Goal: Transaction & Acquisition: Purchase product/service

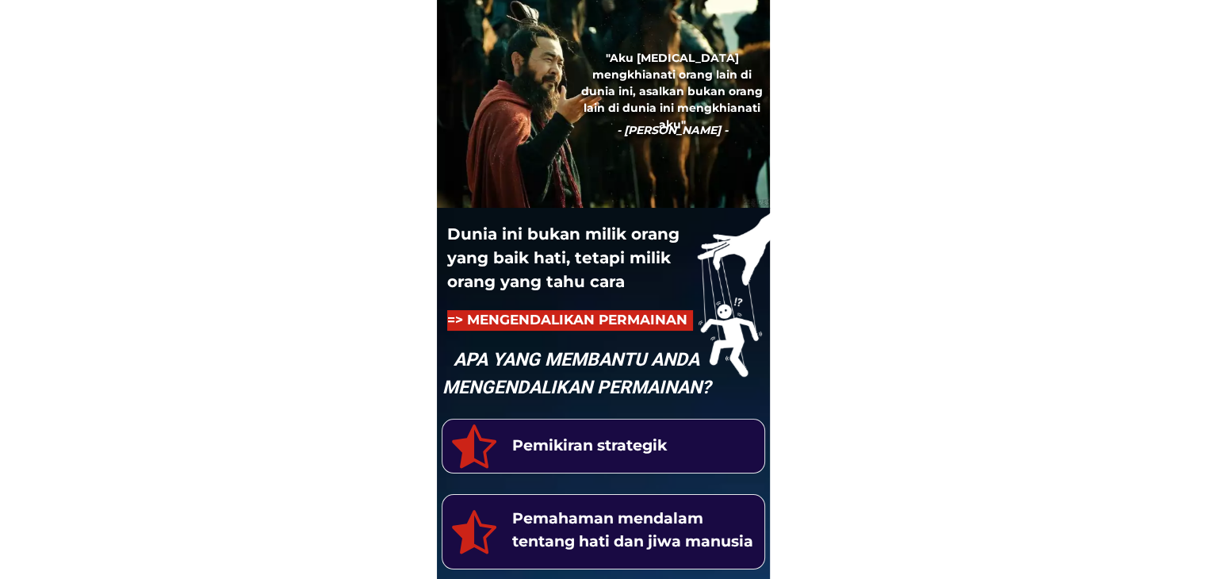
drag, startPoint x: 0, startPoint y: 0, endPoint x: 739, endPoint y: 100, distance: 745.6
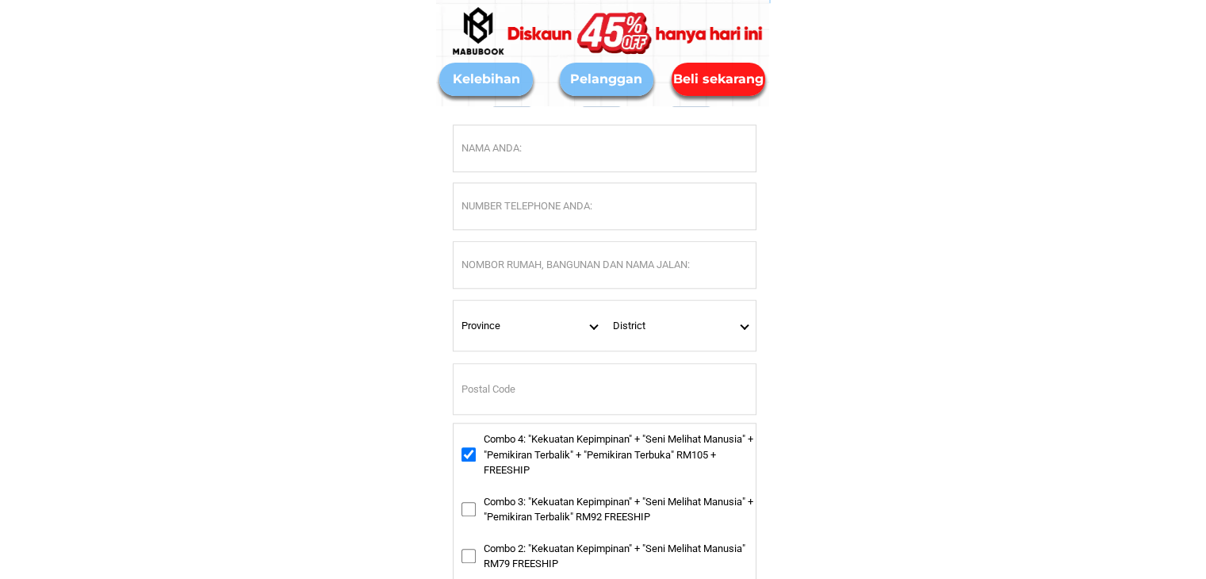
scroll to position [7467, 0]
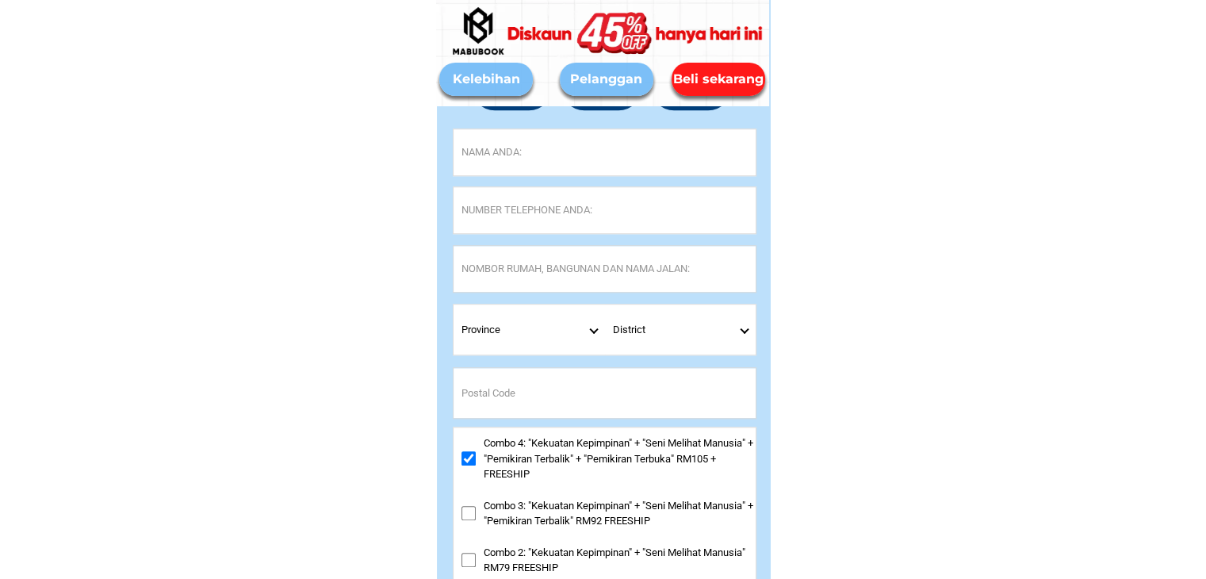
click at [754, 326] on select "District" at bounding box center [680, 329] width 151 height 50
click at [746, 328] on select "District" at bounding box center [680, 329] width 151 height 50
click at [599, 333] on select "Province Johor Kedah Kelantan Melaka Negeri Sembilan Pahang Penang Perak Perlis…" at bounding box center [528, 329] width 151 height 50
select select "60_R4444411"
click at [453, 304] on select "Province Johor Kedah Kelantan Melaka Negeri Sembilan Pahang Penang Perak Perlis…" at bounding box center [528, 329] width 151 height 50
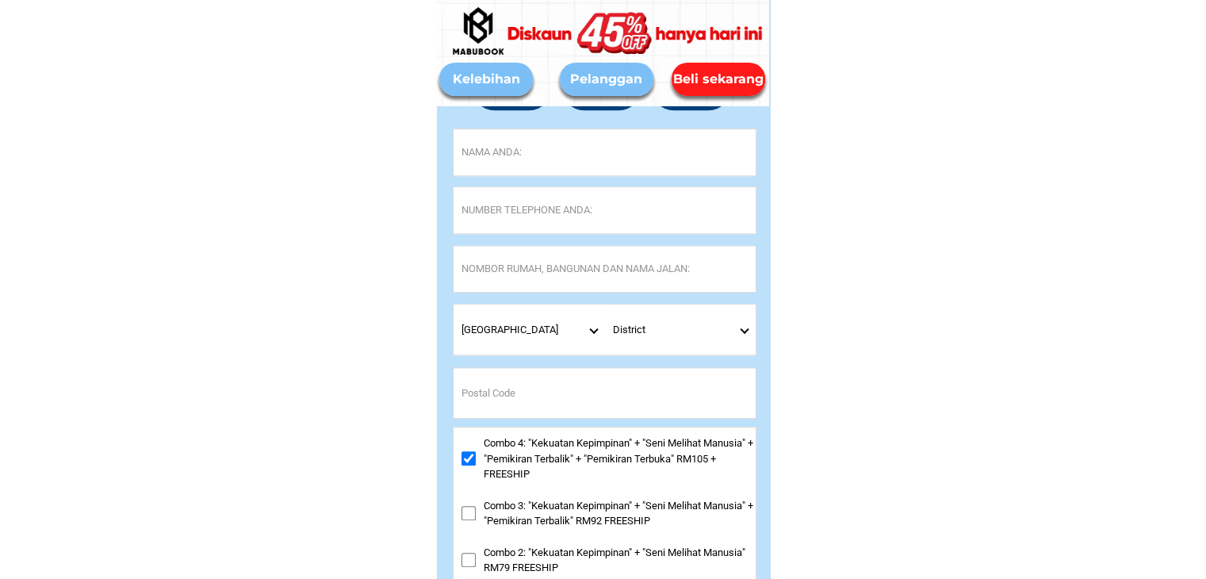
click at [749, 335] on select "District Ajil Al Muktatfi Billah Shah Ayer Puteh Besut Bukit Besi Bukit Payong …" at bounding box center [680, 329] width 151 height 50
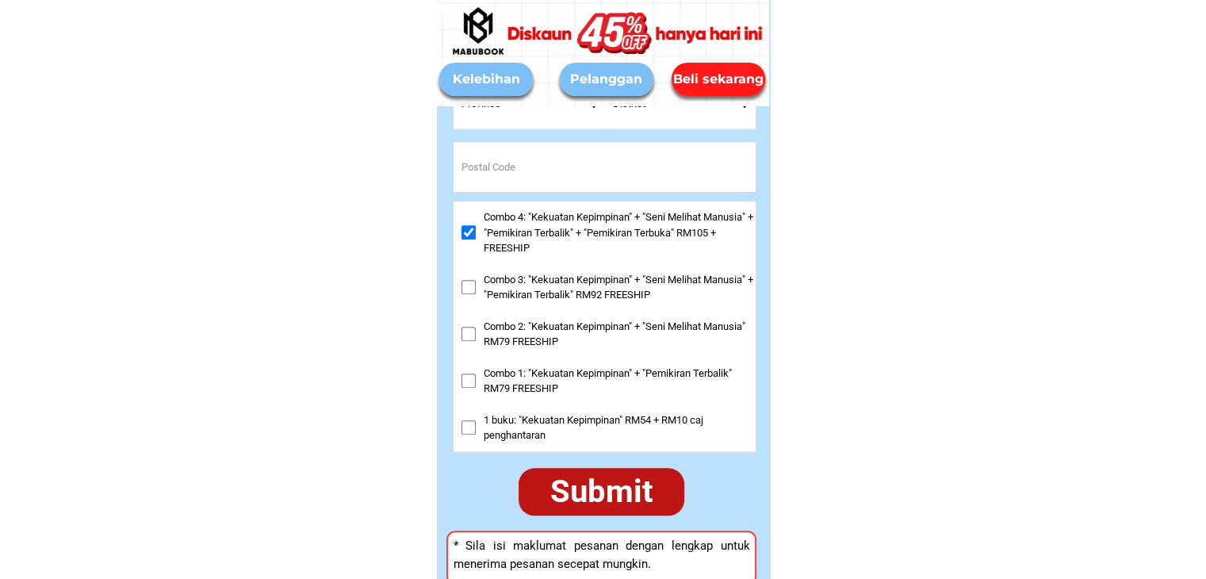
scroll to position [7690, 0]
